Goal: Information Seeking & Learning: Learn about a topic

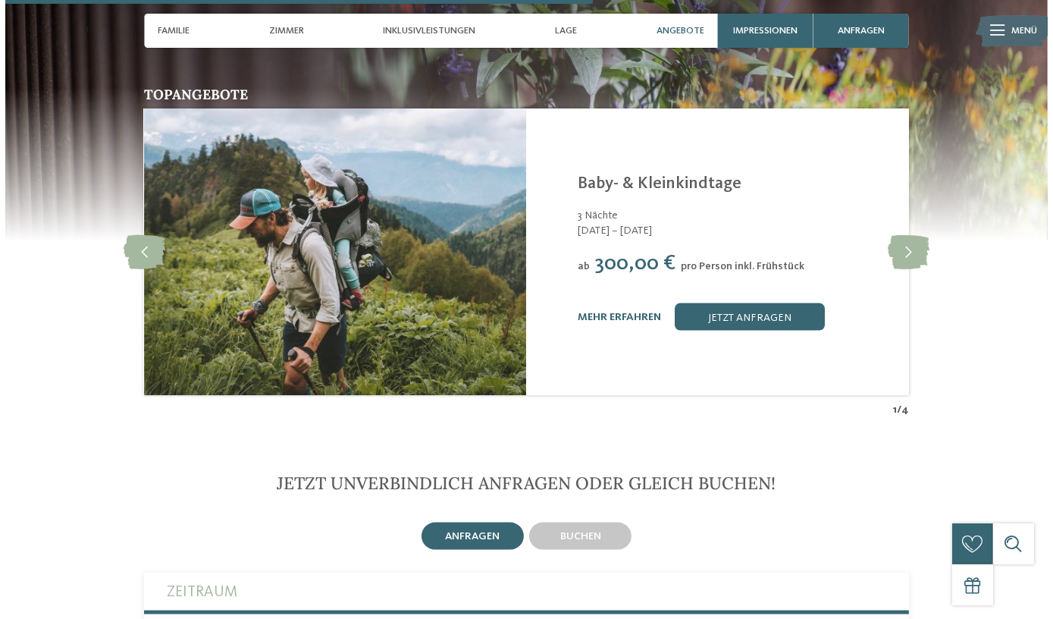
scroll to position [2756, 0]
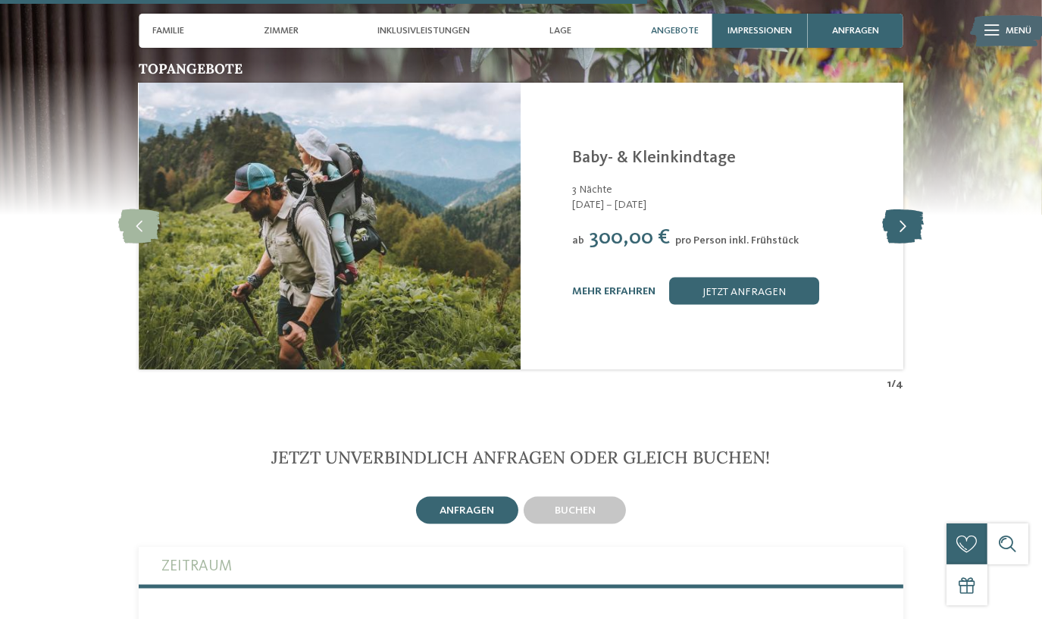
click at [910, 209] on icon at bounding box center [903, 226] width 42 height 34
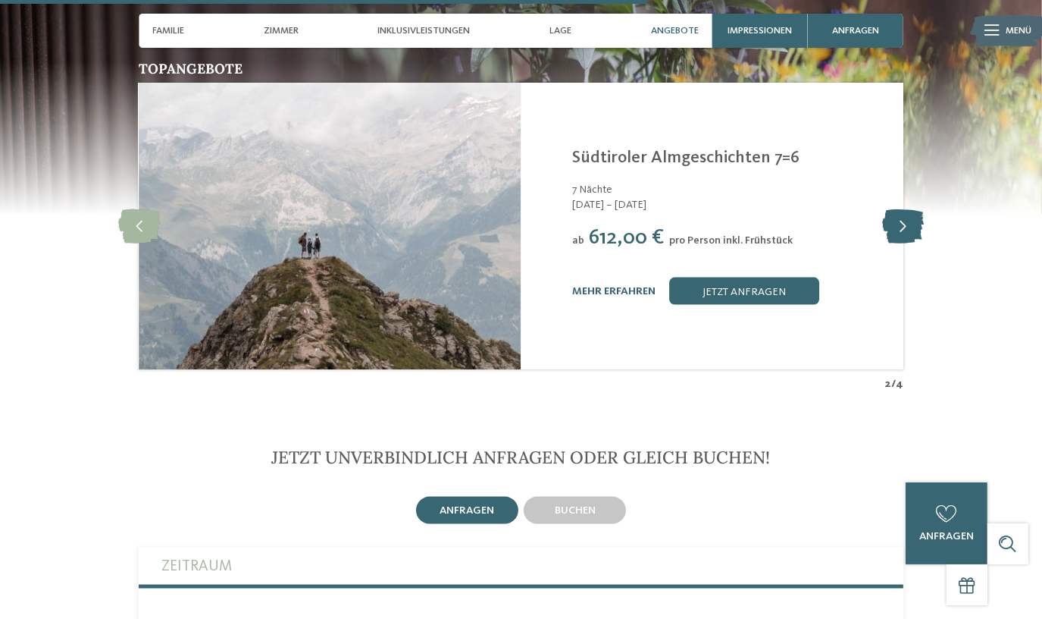
click at [901, 209] on icon at bounding box center [903, 226] width 42 height 34
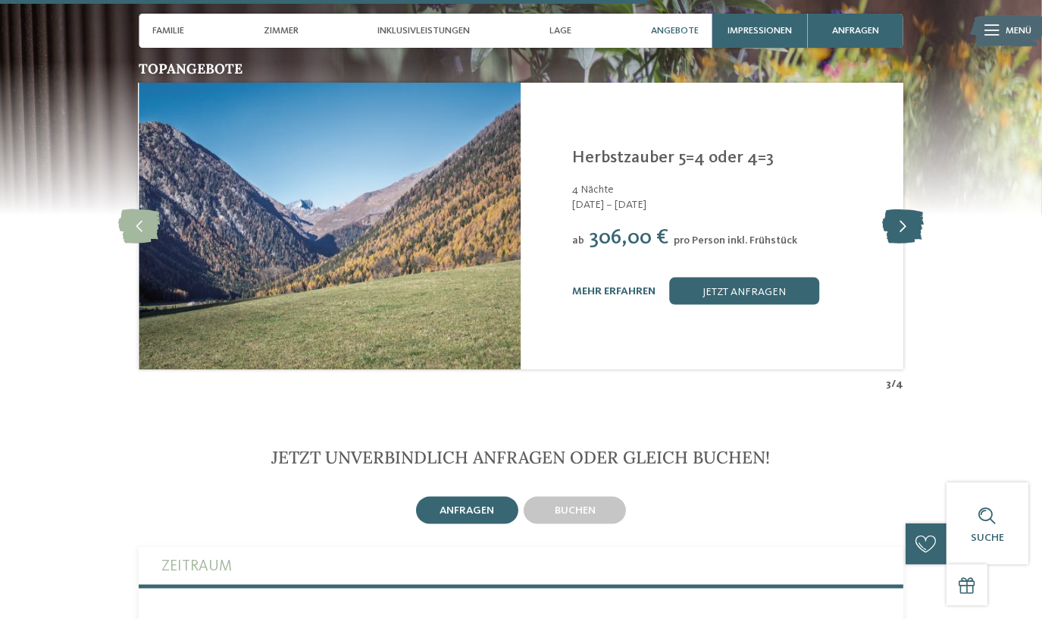
click at [901, 209] on icon at bounding box center [903, 226] width 42 height 34
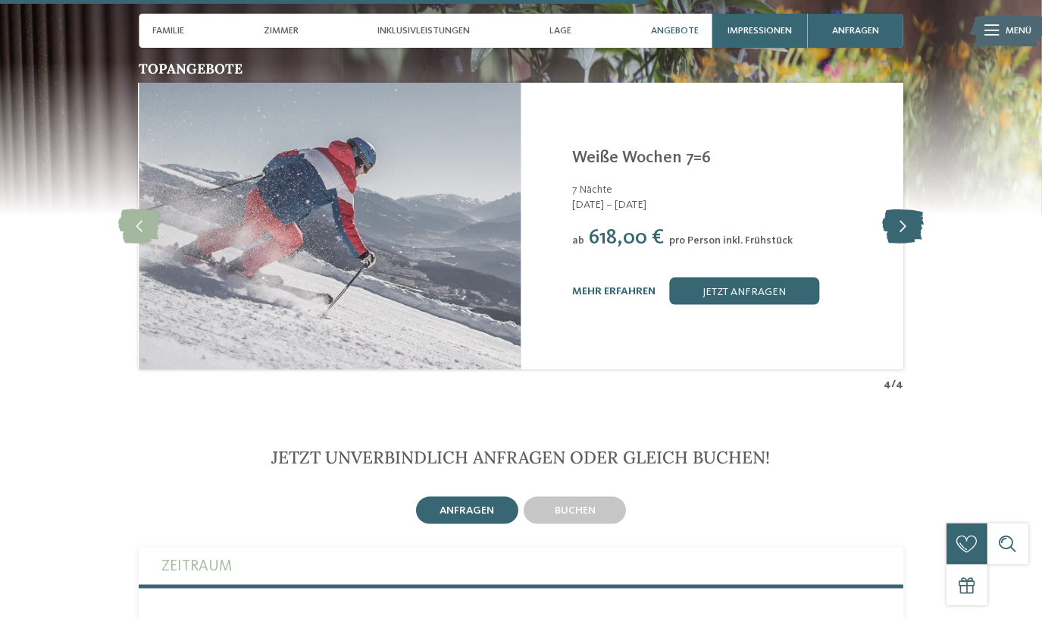
click at [904, 209] on icon at bounding box center [903, 226] width 42 height 34
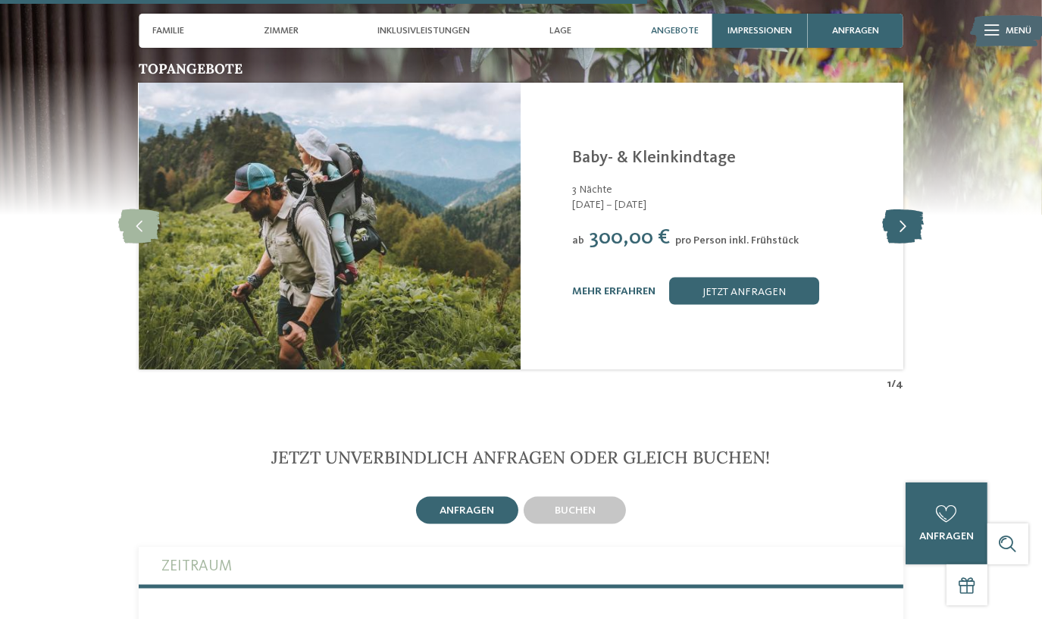
click at [904, 209] on icon at bounding box center [903, 226] width 42 height 34
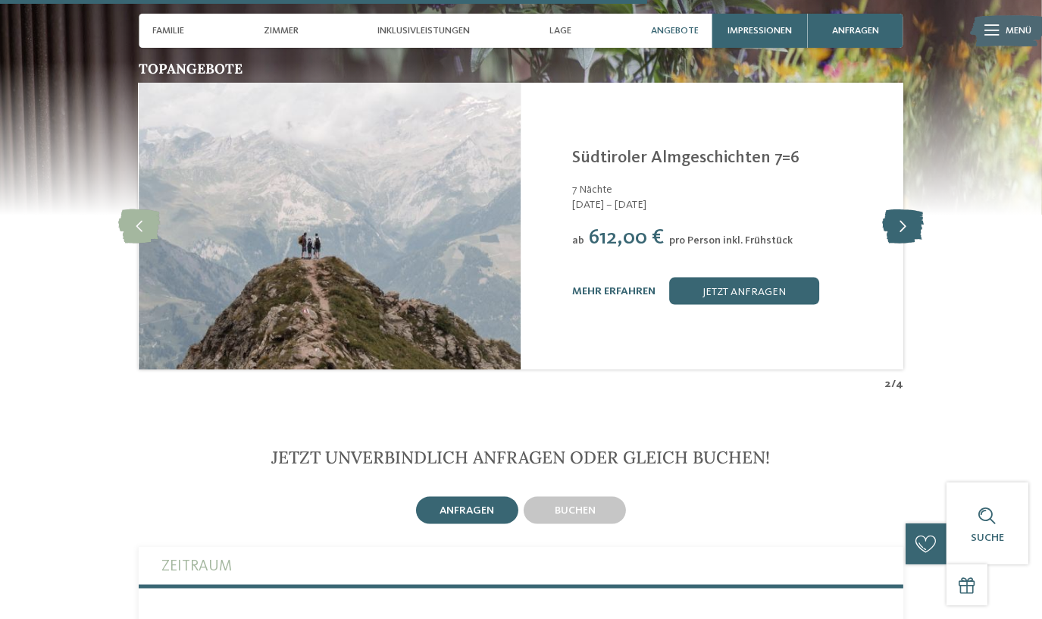
click at [895, 209] on icon at bounding box center [903, 226] width 42 height 34
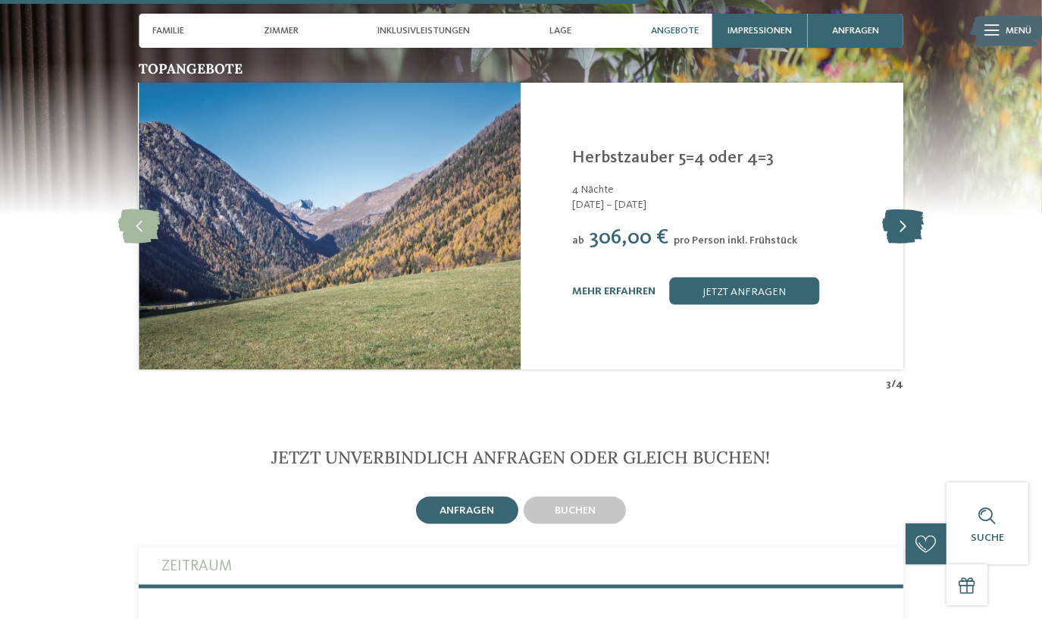
click at [895, 209] on icon at bounding box center [903, 226] width 42 height 34
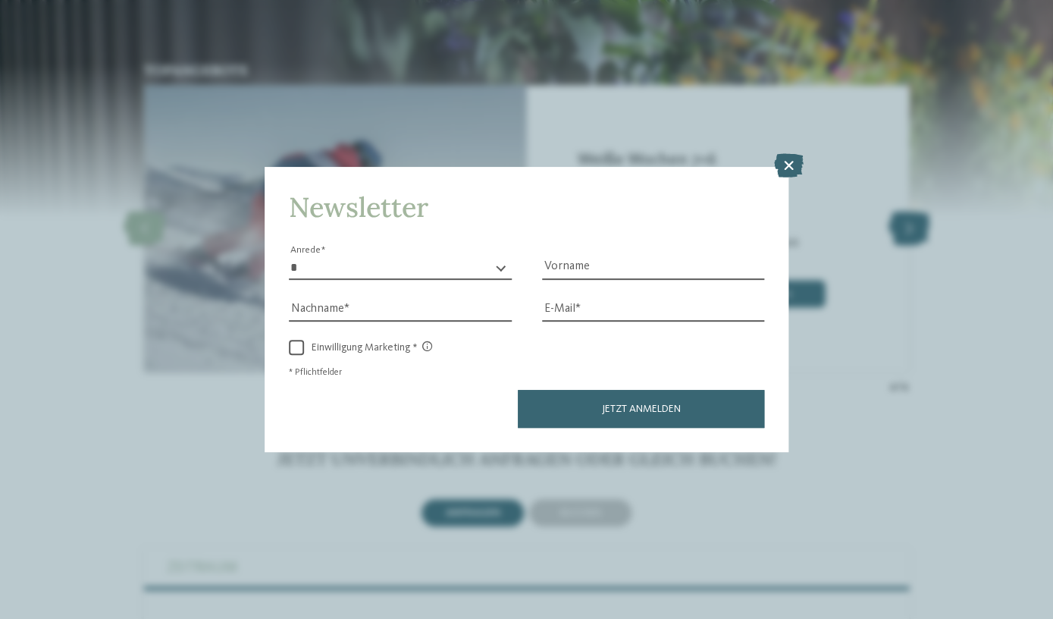
click at [895, 194] on div "Newsletter * **** **** ******* ****** Anrede Vorname Nachname Link" at bounding box center [526, 309] width 1053 height 619
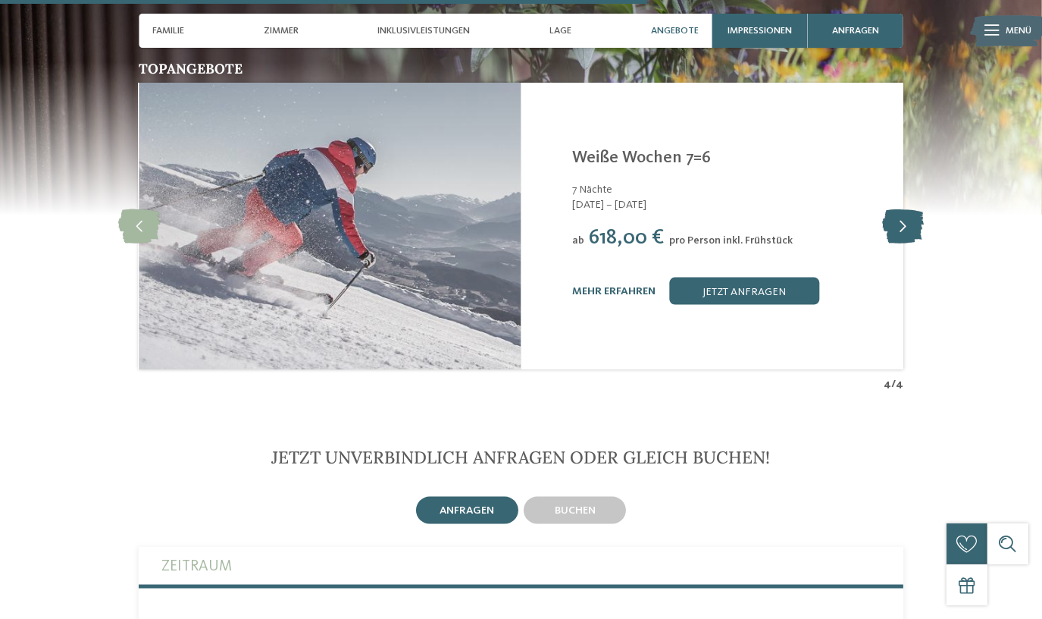
click at [898, 209] on icon at bounding box center [903, 226] width 42 height 34
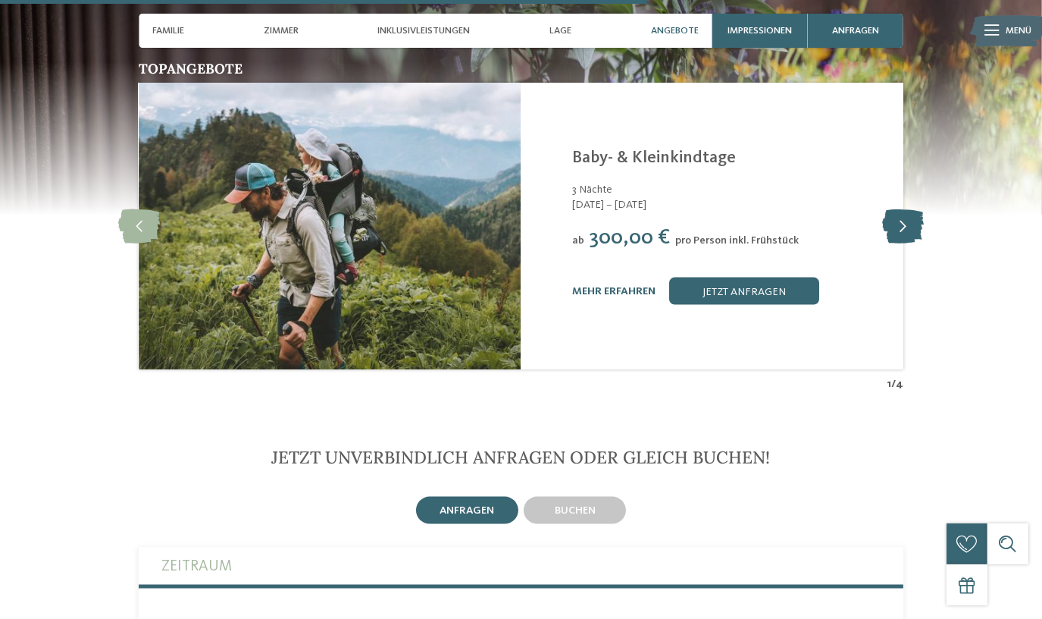
click at [898, 209] on icon at bounding box center [903, 226] width 42 height 34
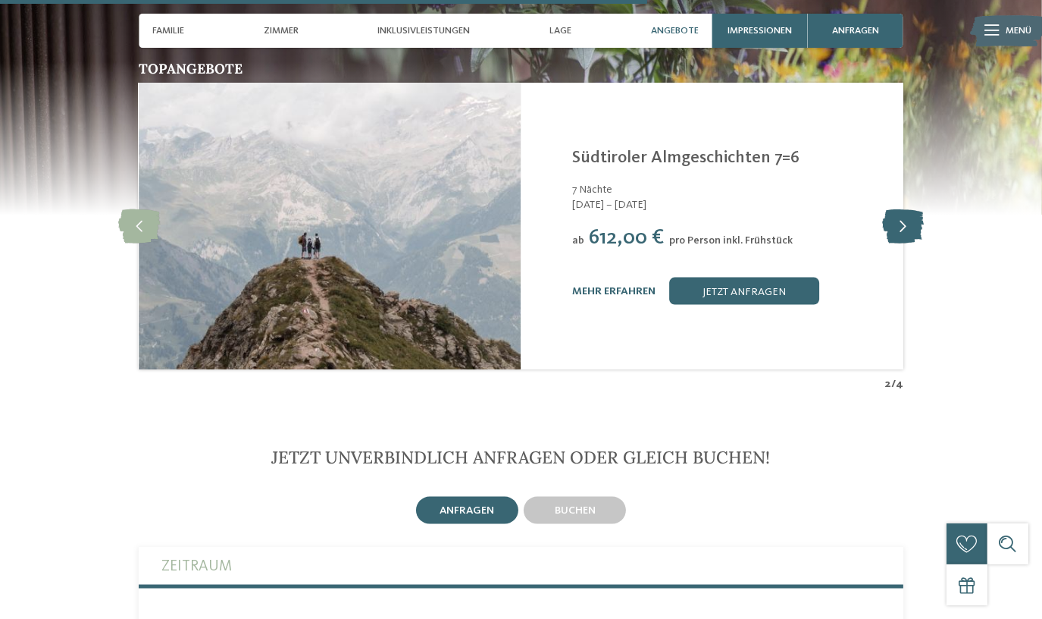
click at [898, 209] on icon at bounding box center [903, 226] width 42 height 34
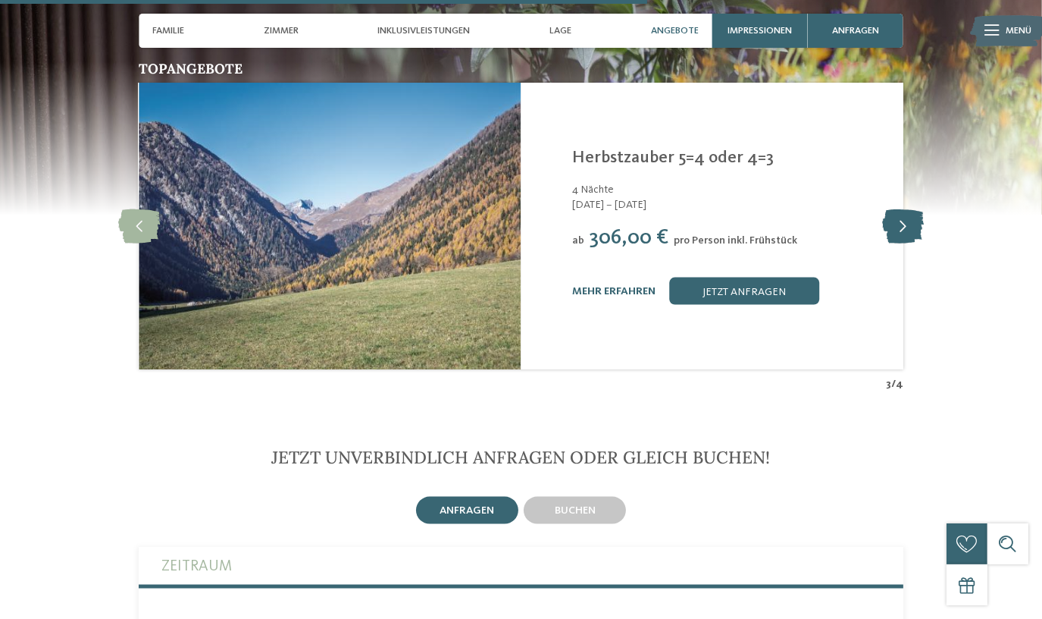
click at [910, 209] on icon at bounding box center [903, 226] width 42 height 34
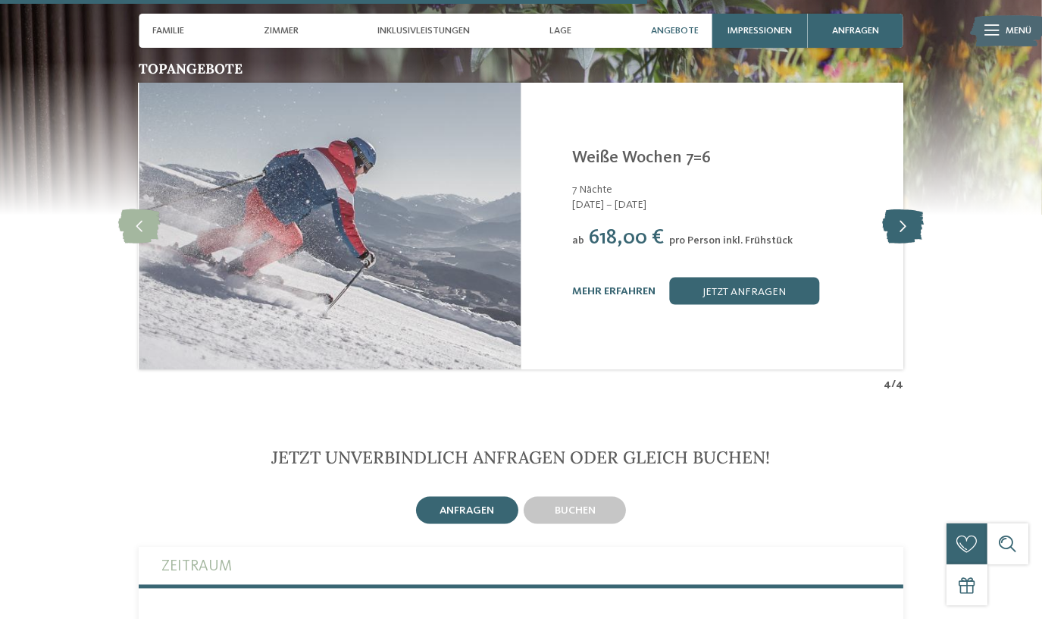
click at [910, 209] on icon at bounding box center [903, 226] width 42 height 34
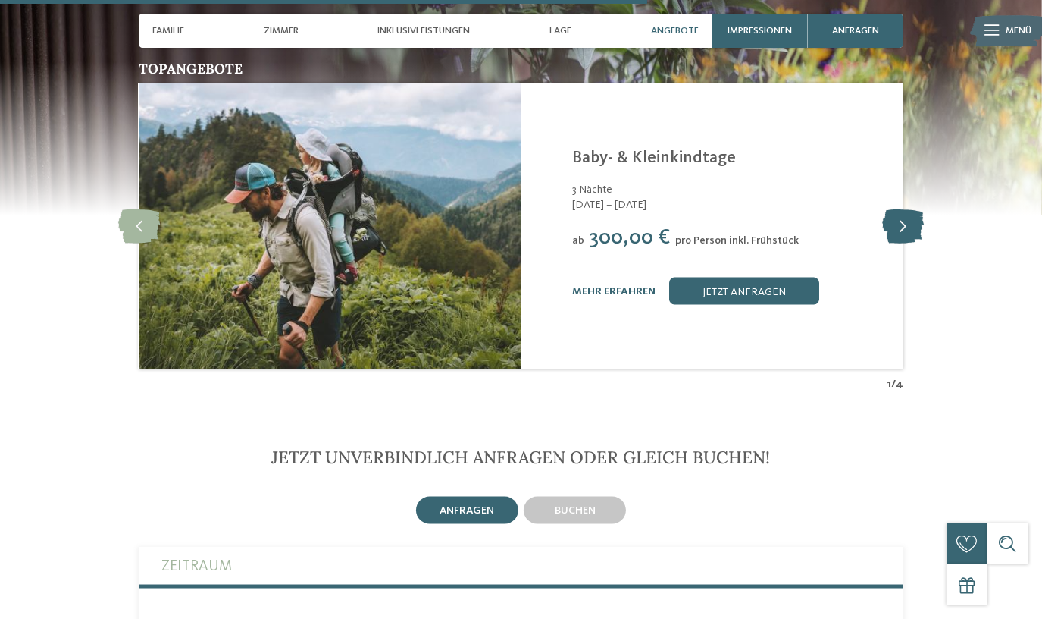
click at [910, 209] on icon at bounding box center [903, 226] width 42 height 34
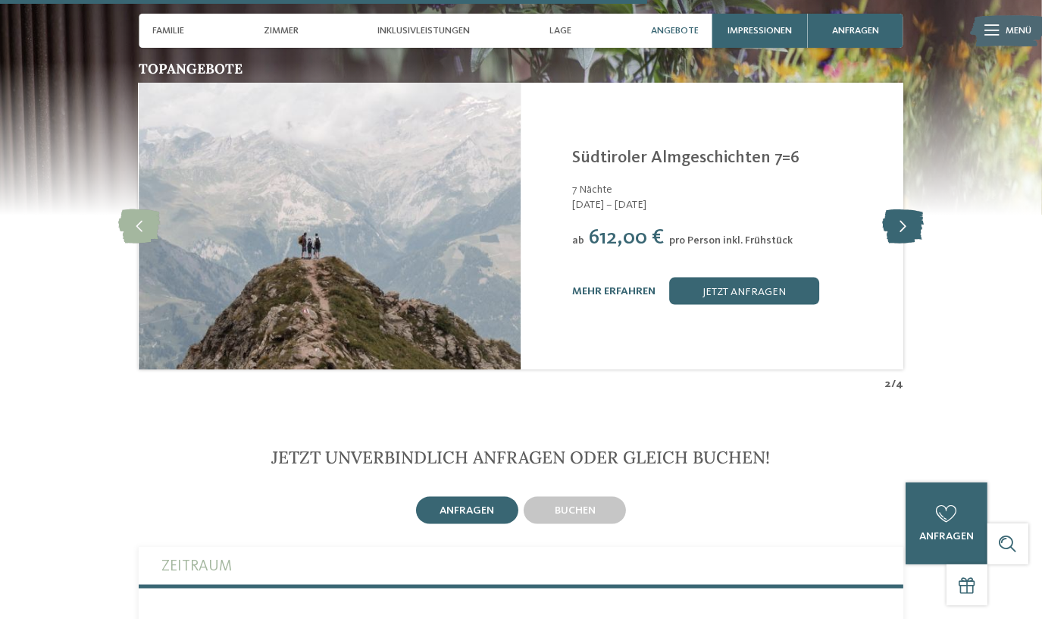
click at [910, 209] on icon at bounding box center [903, 226] width 42 height 34
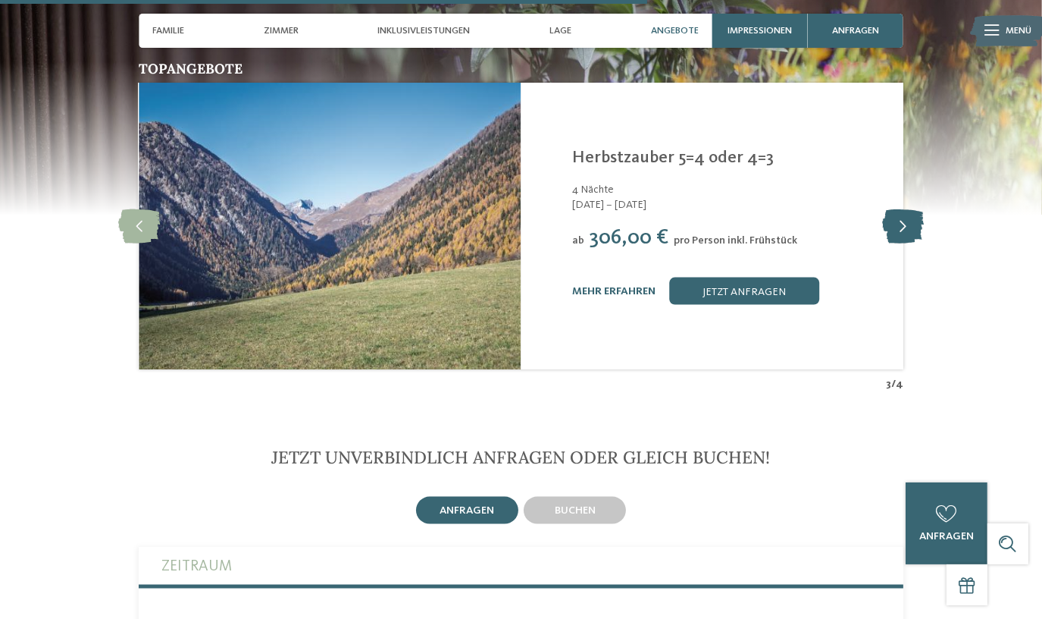
click at [910, 209] on icon at bounding box center [903, 226] width 42 height 34
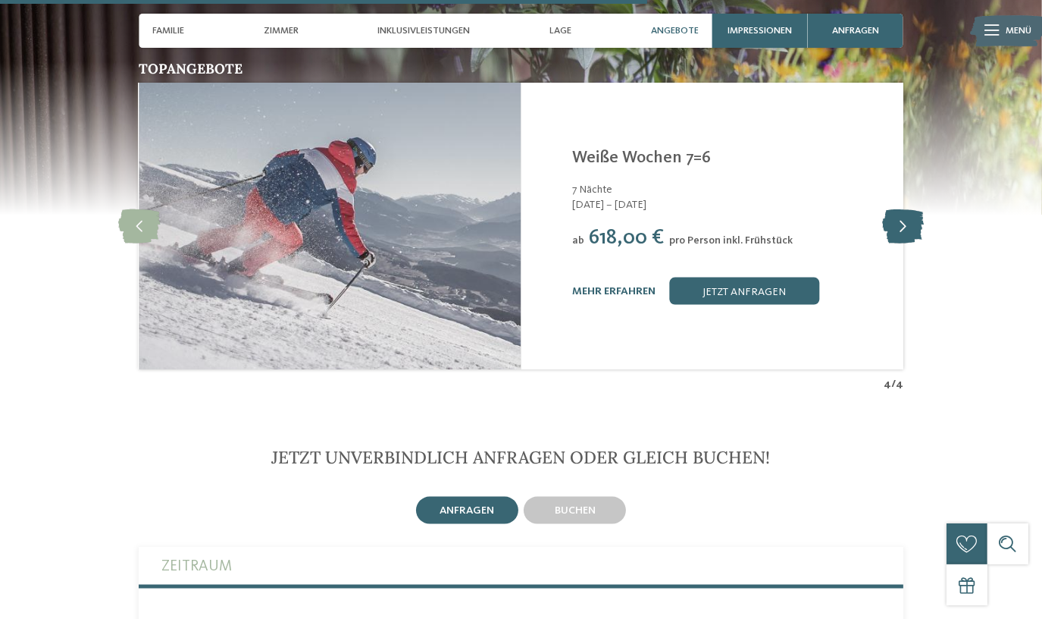
click at [910, 209] on icon at bounding box center [903, 226] width 42 height 34
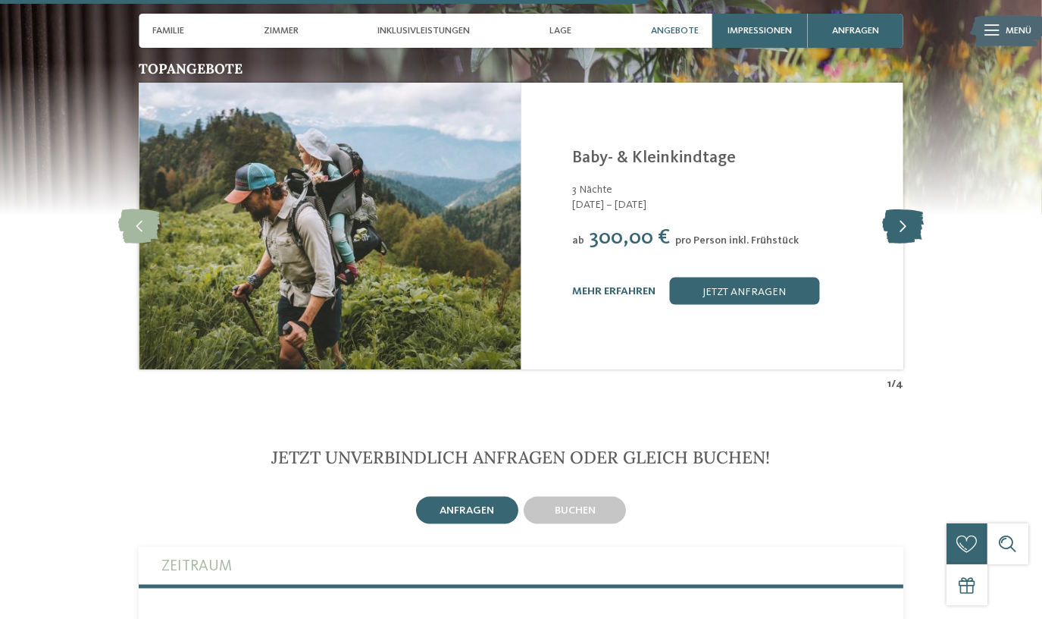
click at [910, 209] on icon at bounding box center [903, 226] width 42 height 34
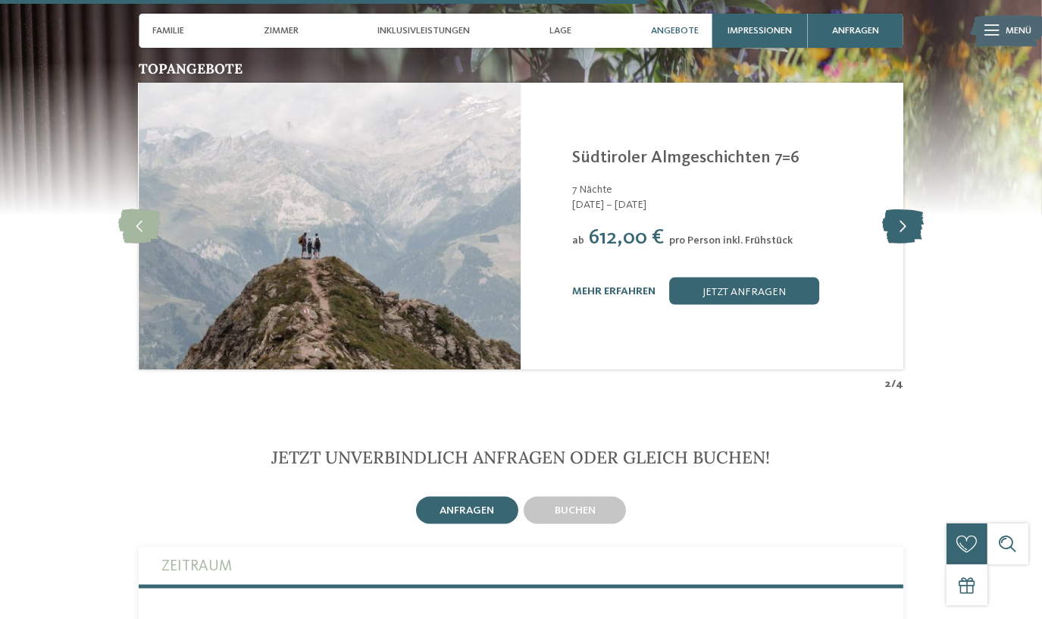
click at [910, 209] on icon at bounding box center [903, 226] width 42 height 34
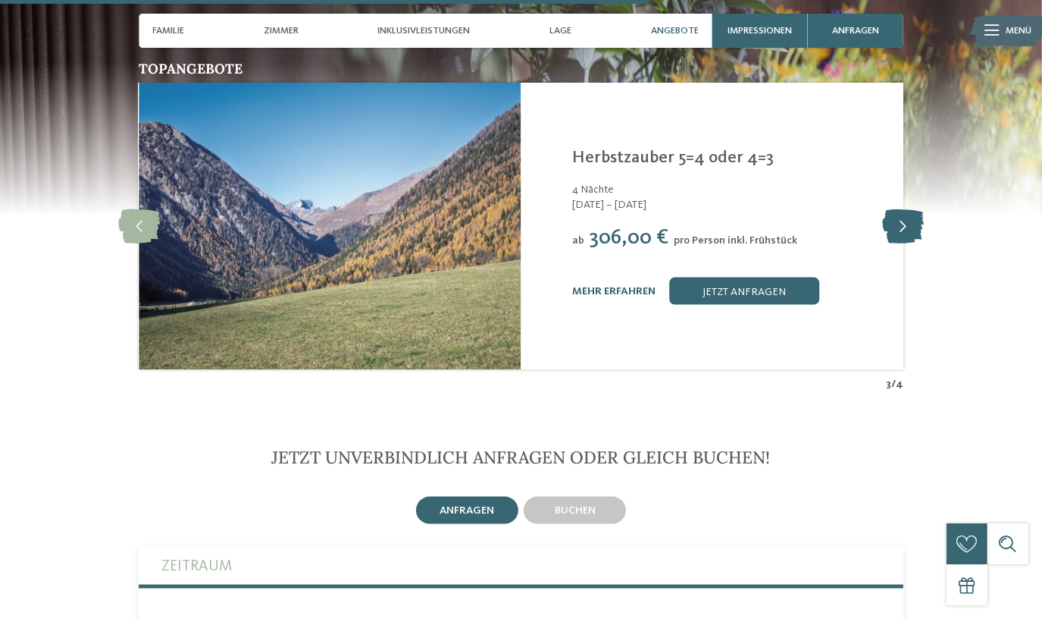
click at [910, 209] on icon at bounding box center [903, 226] width 42 height 34
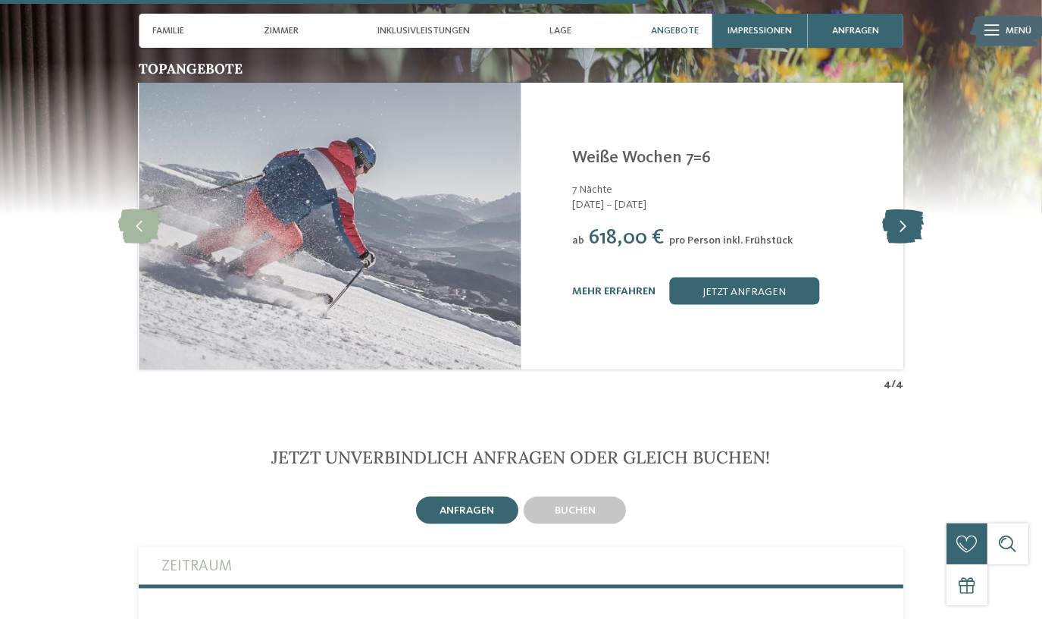
click at [910, 209] on icon at bounding box center [903, 226] width 42 height 34
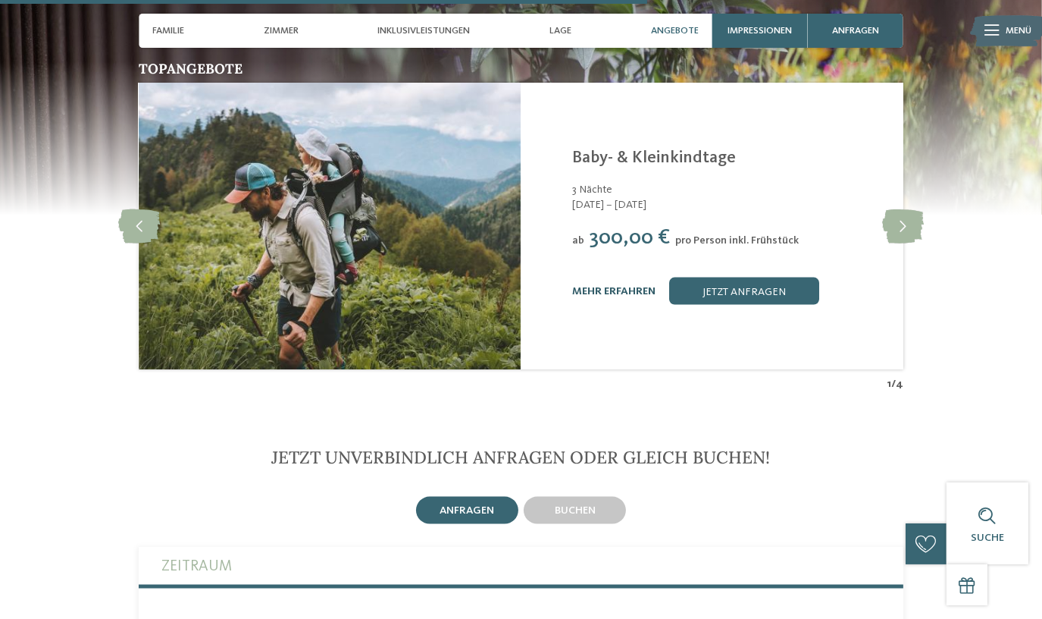
click at [617, 286] on link "mehr erfahren" at bounding box center [613, 291] width 83 height 11
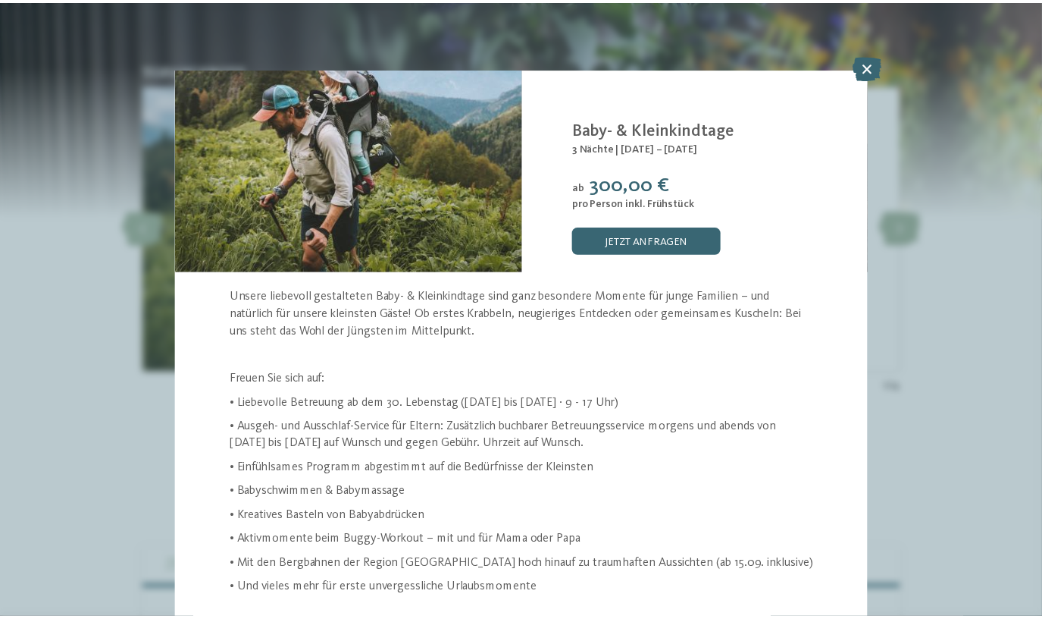
scroll to position [69, 0]
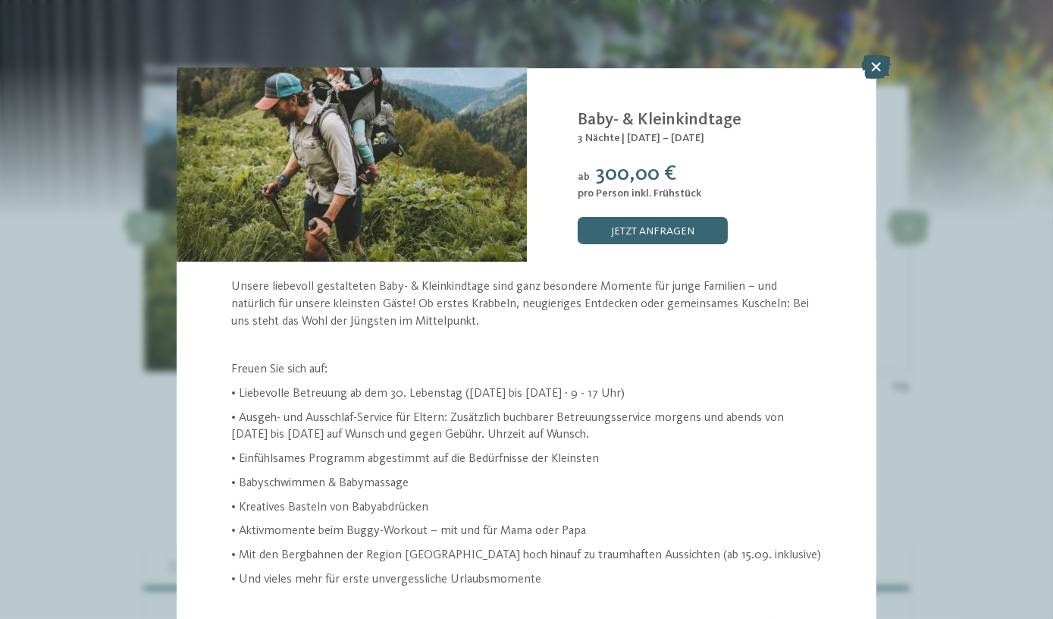
click at [871, 67] on icon at bounding box center [876, 67] width 30 height 24
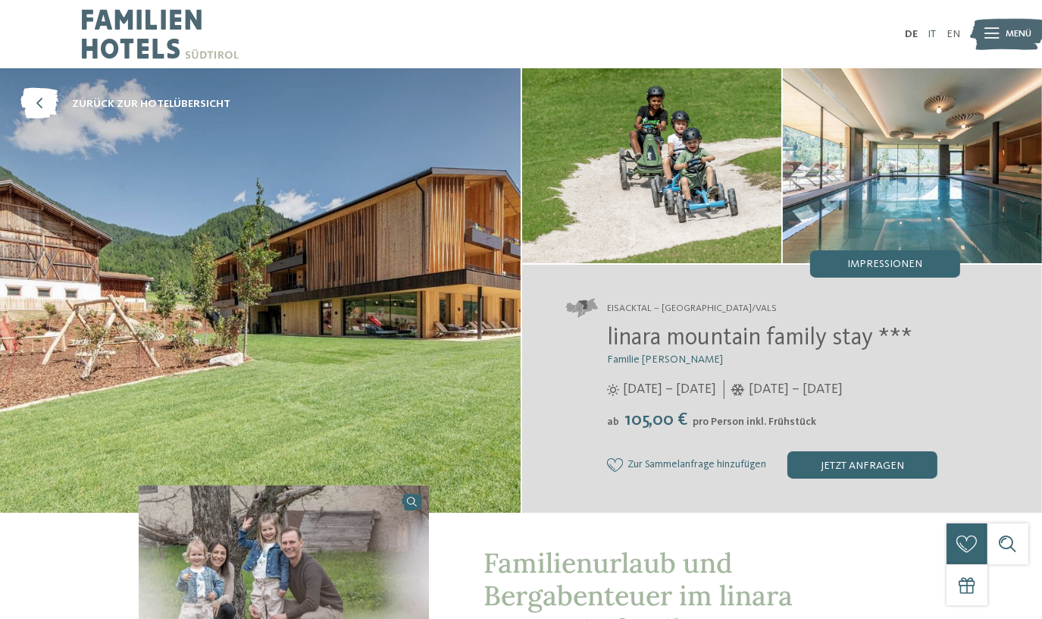
click at [935, 30] on link "IT" at bounding box center [932, 34] width 8 height 11
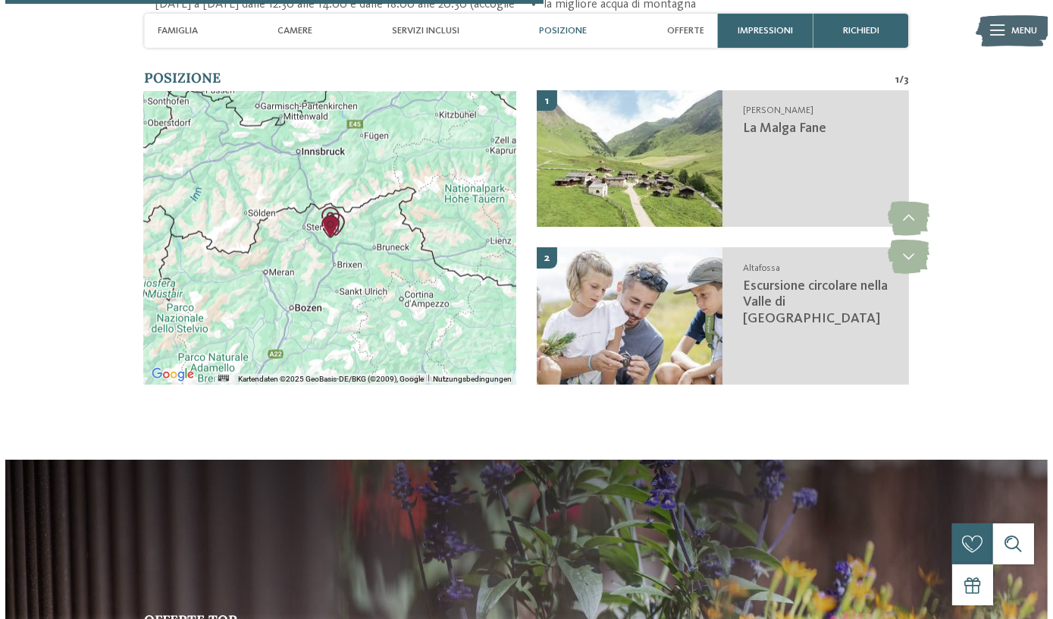
scroll to position [2549, 0]
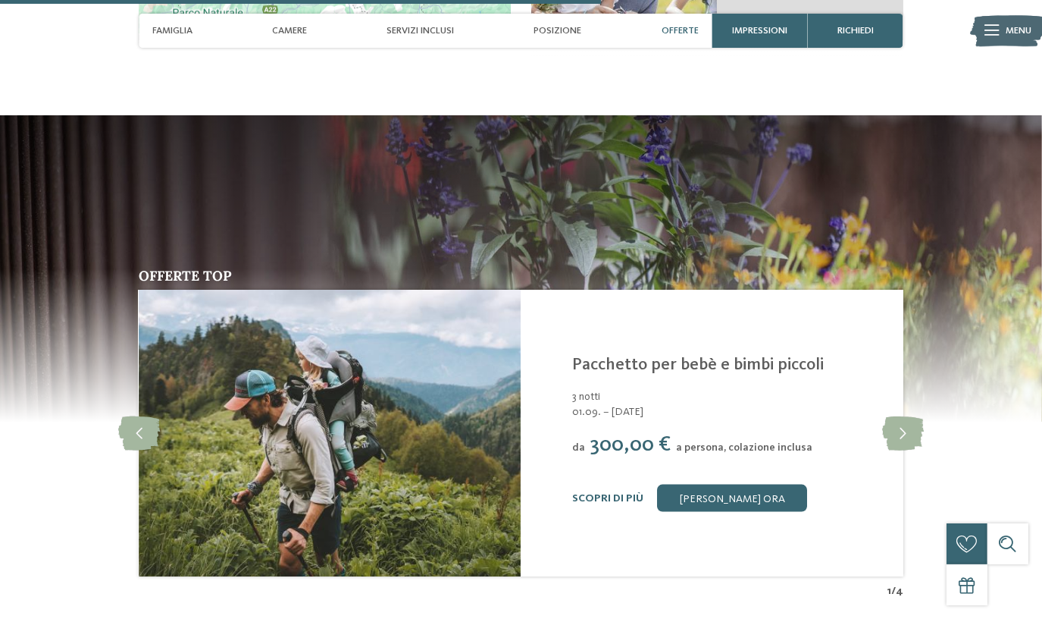
click at [598, 493] on link "Scopri di più" at bounding box center [607, 498] width 71 height 11
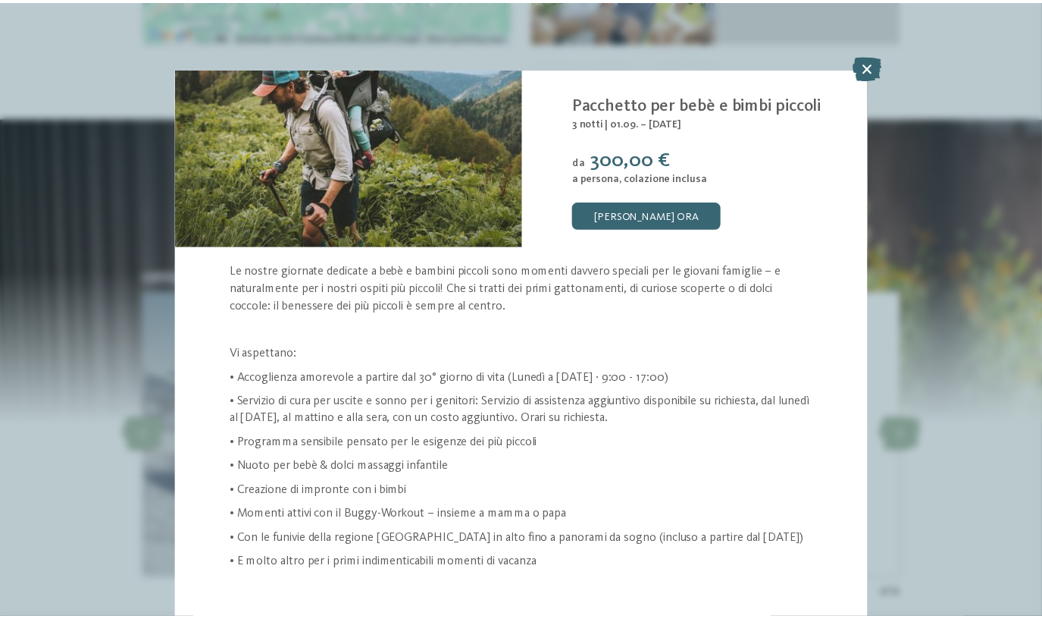
scroll to position [86, 0]
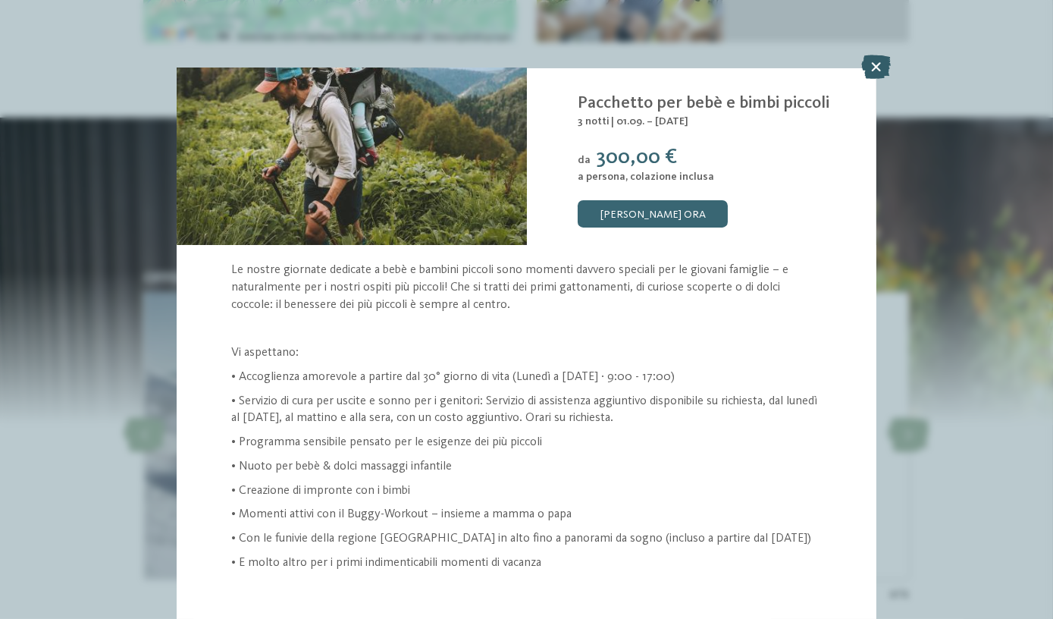
click at [875, 64] on icon at bounding box center [876, 67] width 30 height 24
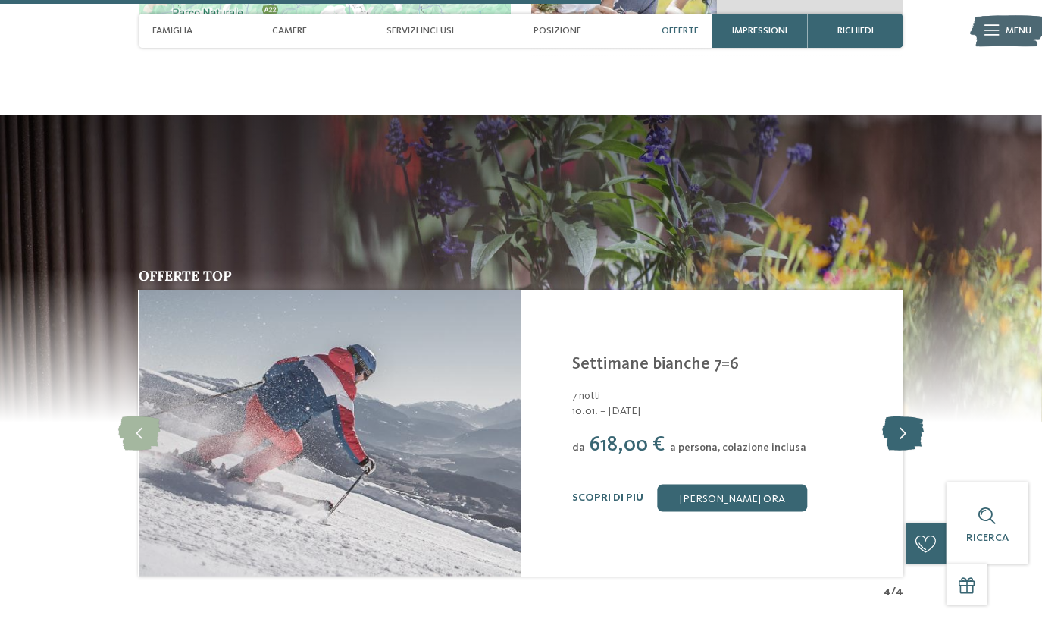
click at [904, 416] on icon at bounding box center [903, 433] width 42 height 34
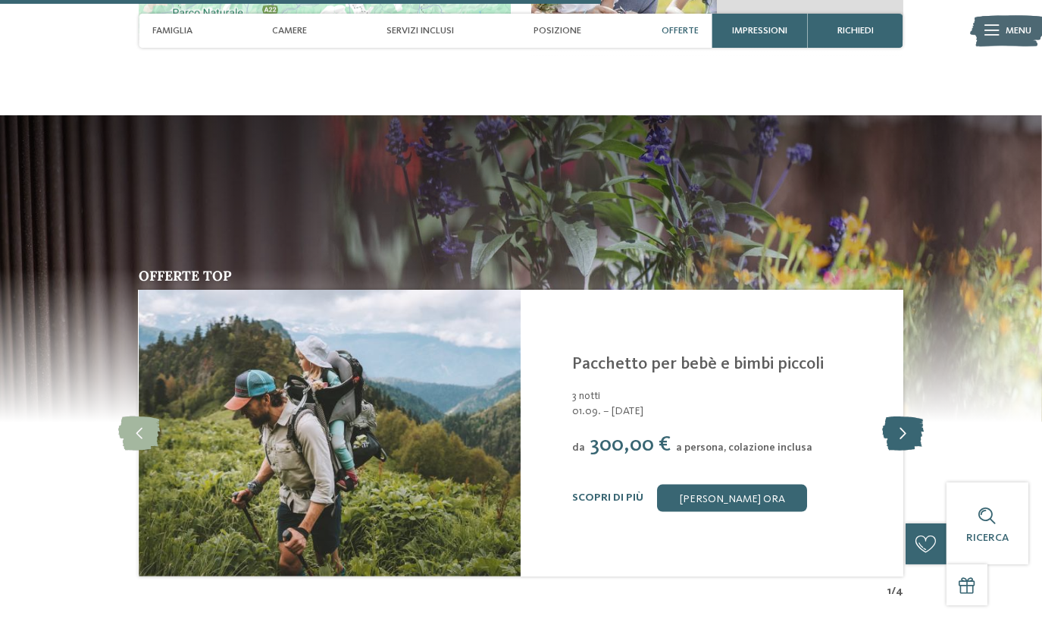
click at [904, 416] on icon at bounding box center [903, 433] width 42 height 34
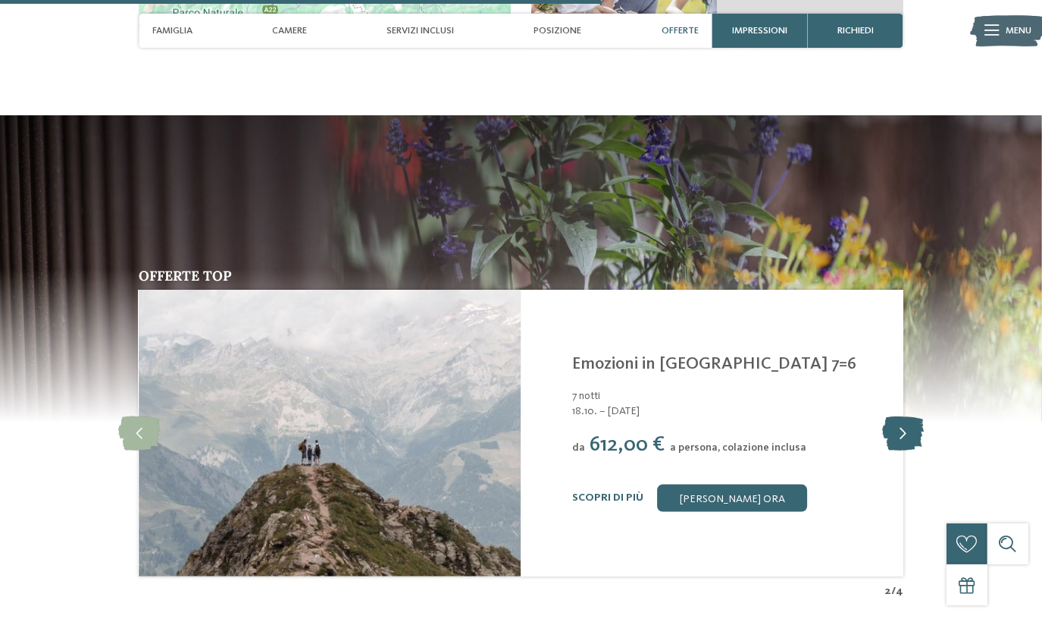
click at [904, 416] on icon at bounding box center [903, 433] width 42 height 34
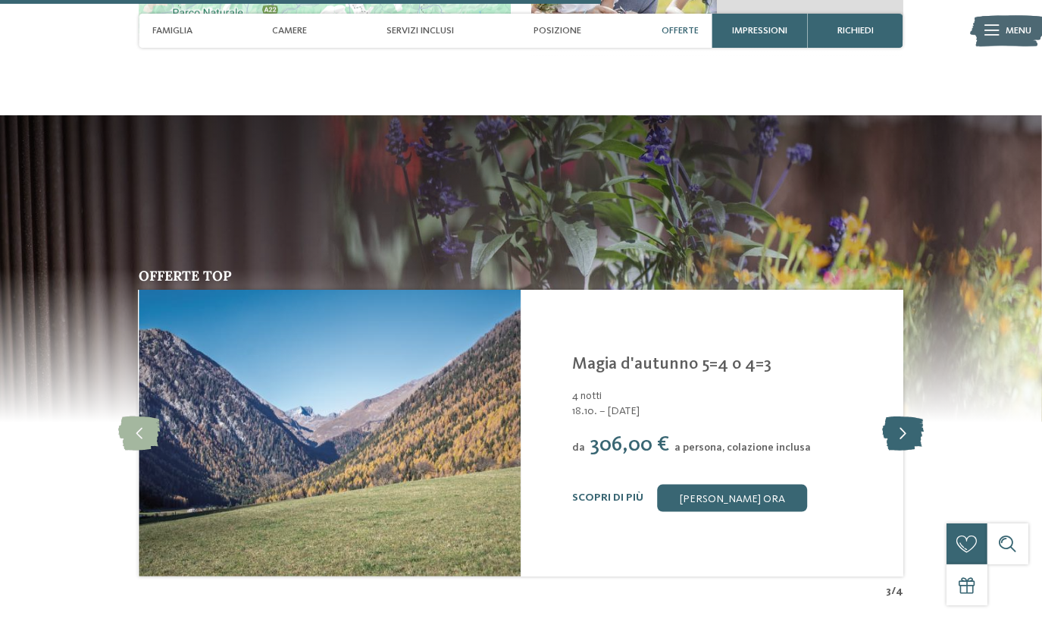
click at [904, 416] on icon at bounding box center [903, 433] width 42 height 34
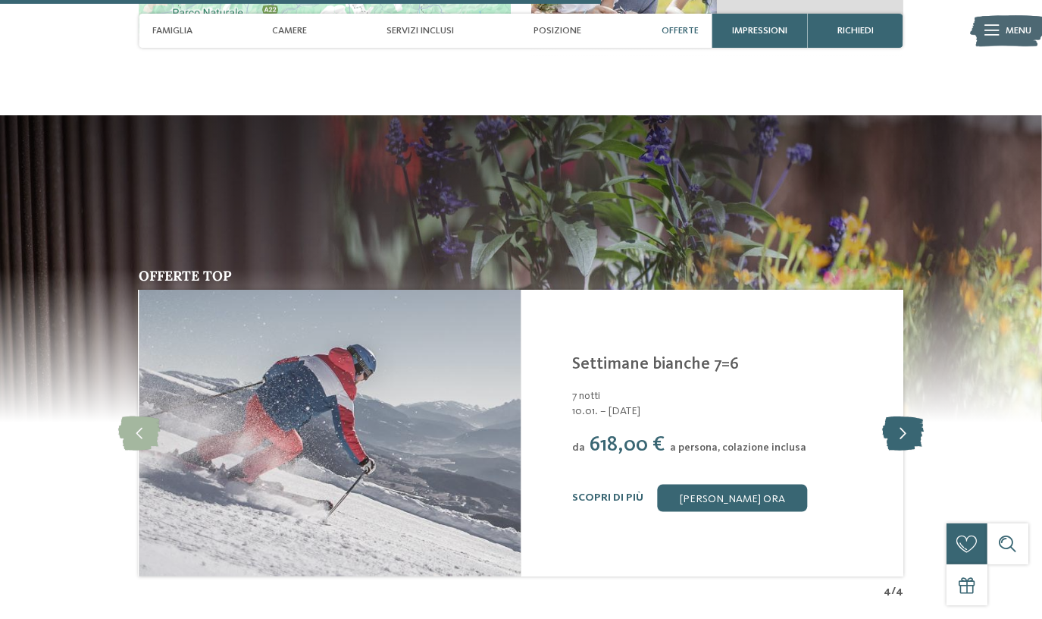
click at [904, 416] on icon at bounding box center [903, 433] width 42 height 34
